Goal: Information Seeking & Learning: Compare options

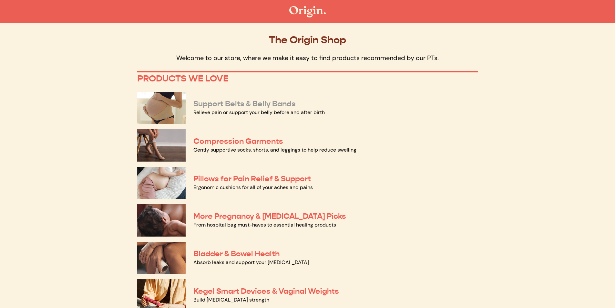
click at [223, 102] on link "Support Belts & Belly Bands" at bounding box center [244, 104] width 102 height 10
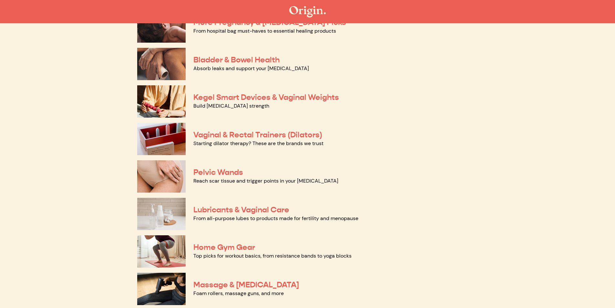
scroll to position [258, 0]
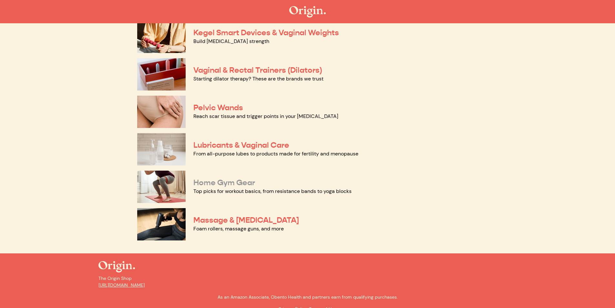
click at [229, 180] on link "Home Gym Gear" at bounding box center [224, 183] width 62 height 10
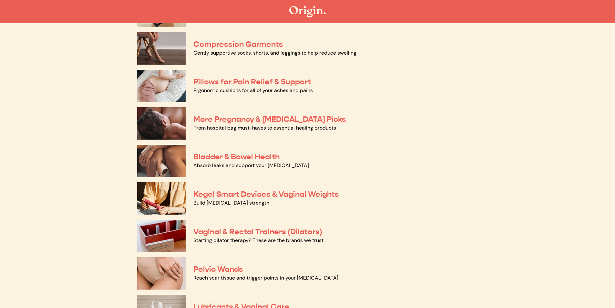
scroll to position [0, 0]
